Goal: Navigation & Orientation: Find specific page/section

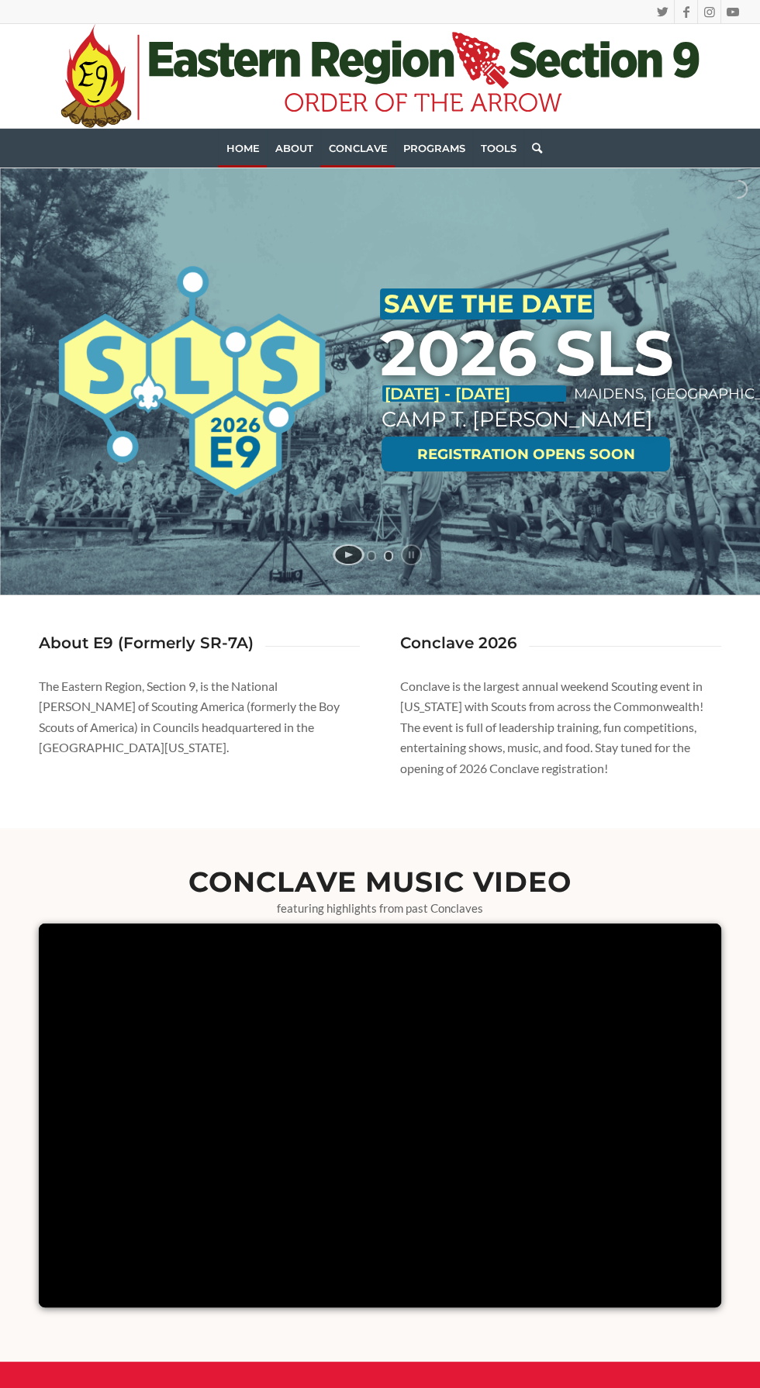
click at [385, 153] on span "Conclave" at bounding box center [357, 148] width 59 height 12
